Goal: Communication & Community: Connect with others

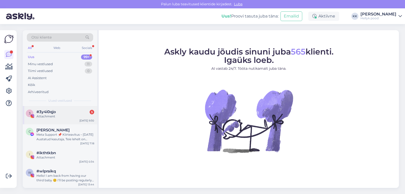
click at [46, 111] on span "#3y4i0qjo" at bounding box center [45, 111] width 19 height 5
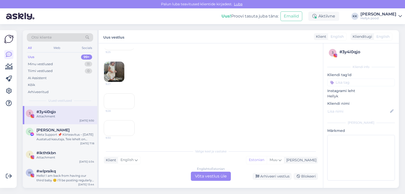
scroll to position [473, 0]
click at [47, 63] on div "Minu vestlused" at bounding box center [40, 64] width 25 height 5
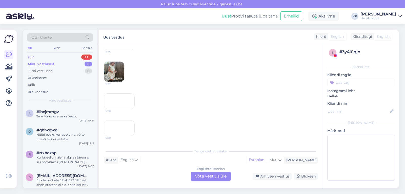
click at [31, 57] on div "Uus" at bounding box center [31, 56] width 6 height 5
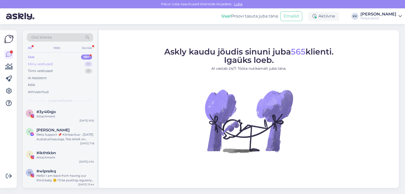
click at [45, 64] on div "Minu vestlused" at bounding box center [40, 64] width 25 height 5
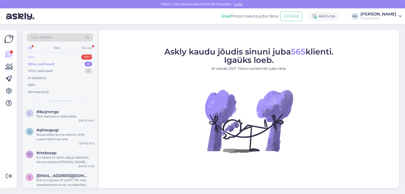
click at [33, 56] on div "Uus" at bounding box center [31, 56] width 6 height 5
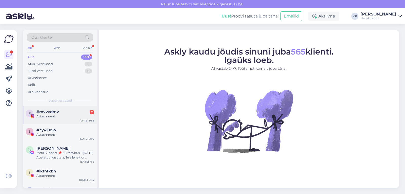
click at [53, 112] on span "#rovvvdmv" at bounding box center [47, 111] width 23 height 5
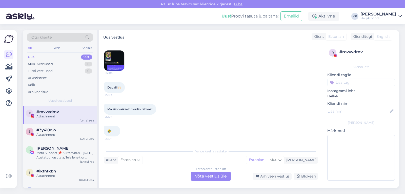
scroll to position [546, 0]
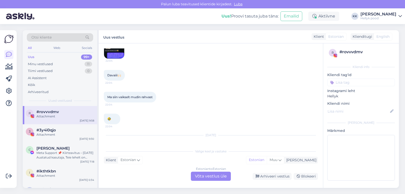
click at [113, 58] on img at bounding box center [114, 48] width 20 height 20
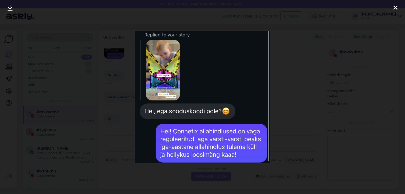
click at [291, 65] on div at bounding box center [202, 97] width 405 height 194
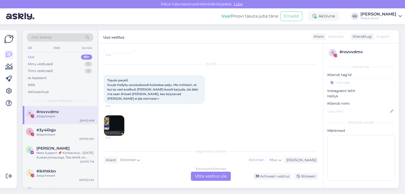
scroll to position [825, 0]
